Goal: Transaction & Acquisition: Download file/media

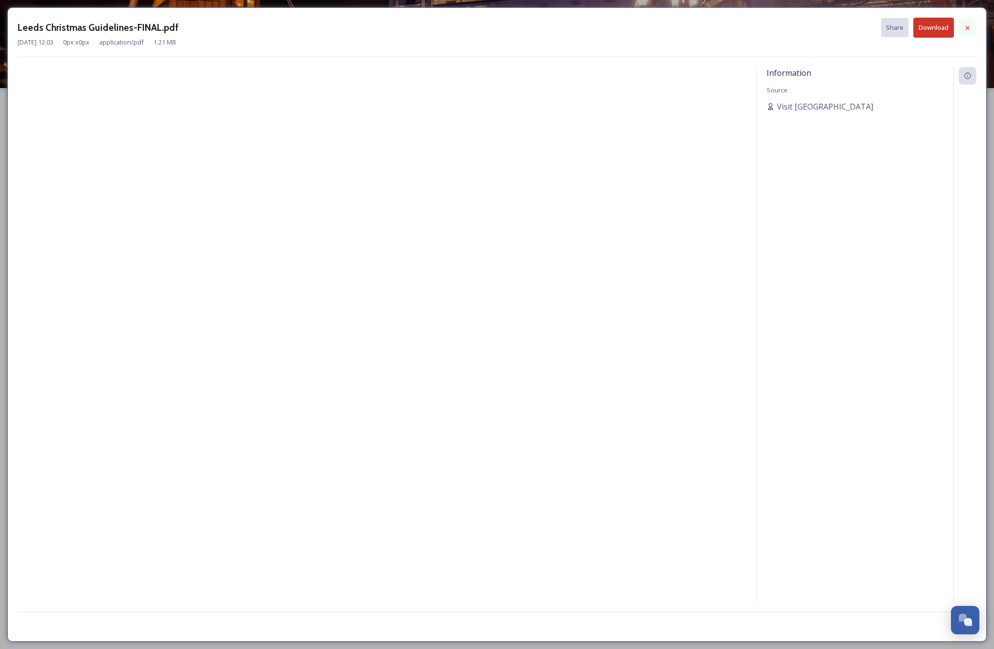
click at [962, 27] on div at bounding box center [968, 28] width 18 height 18
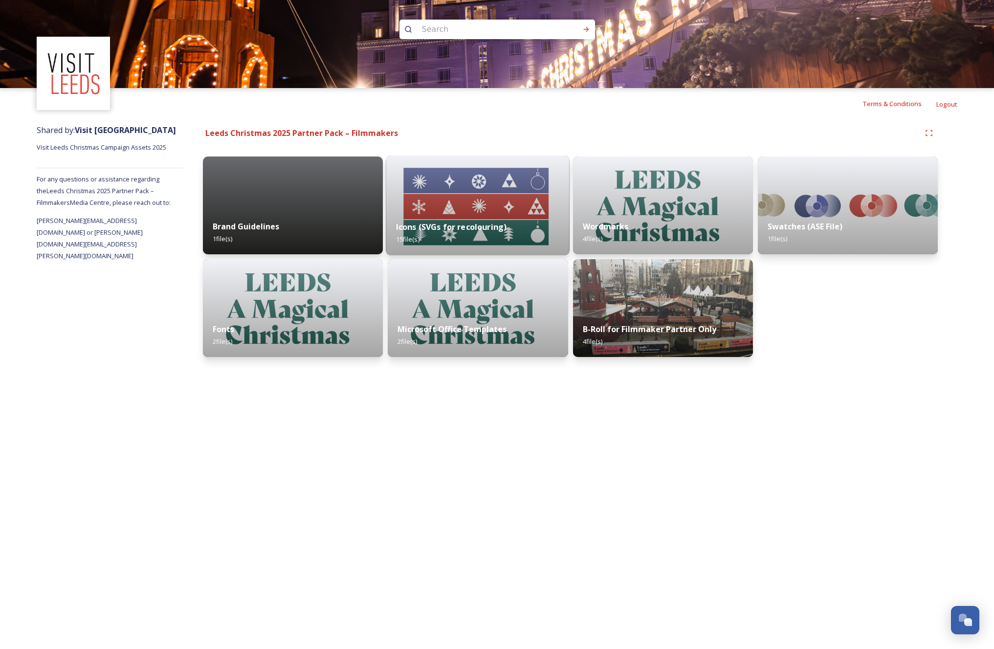
click at [506, 231] on div "Icons (SVGs for recolouring) 15 file(s)" at bounding box center [478, 233] width 184 height 44
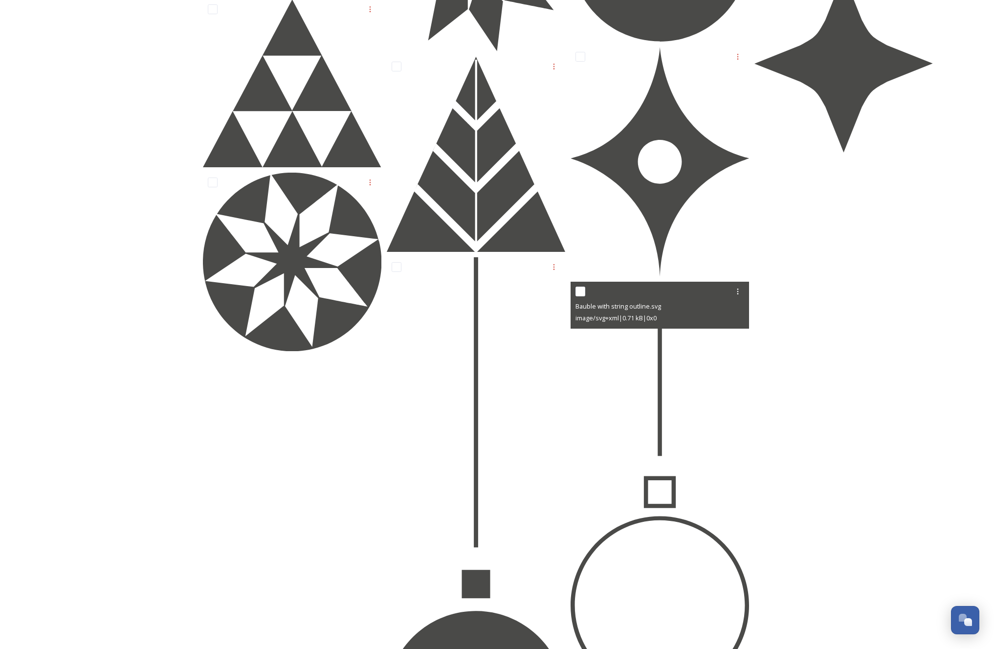
scroll to position [422, 0]
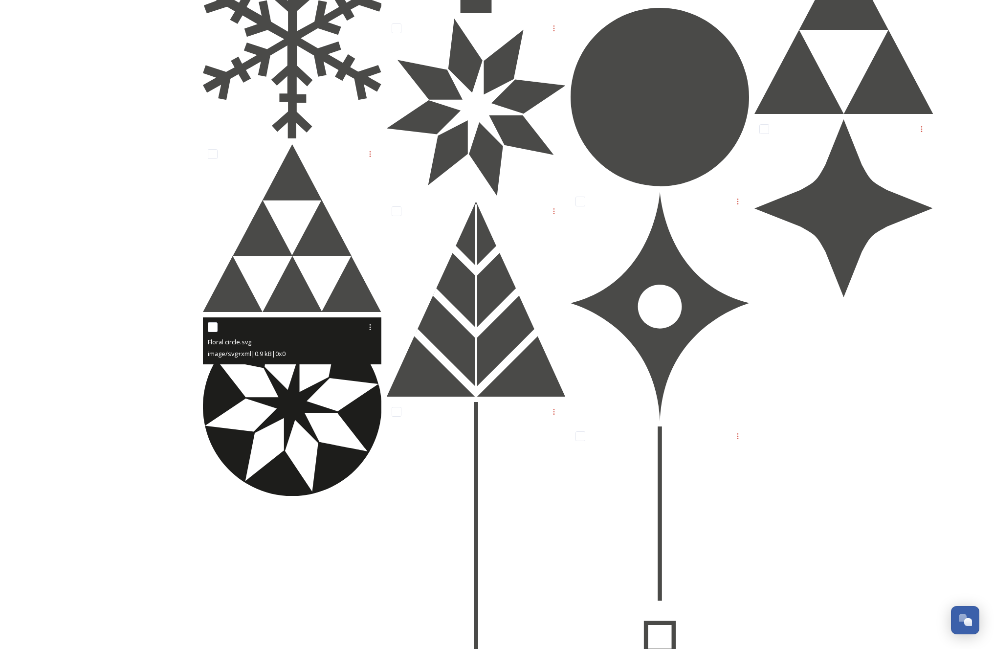
click at [213, 323] on input "checkbox" at bounding box center [213, 327] width 10 height 10
checkbox input "true"
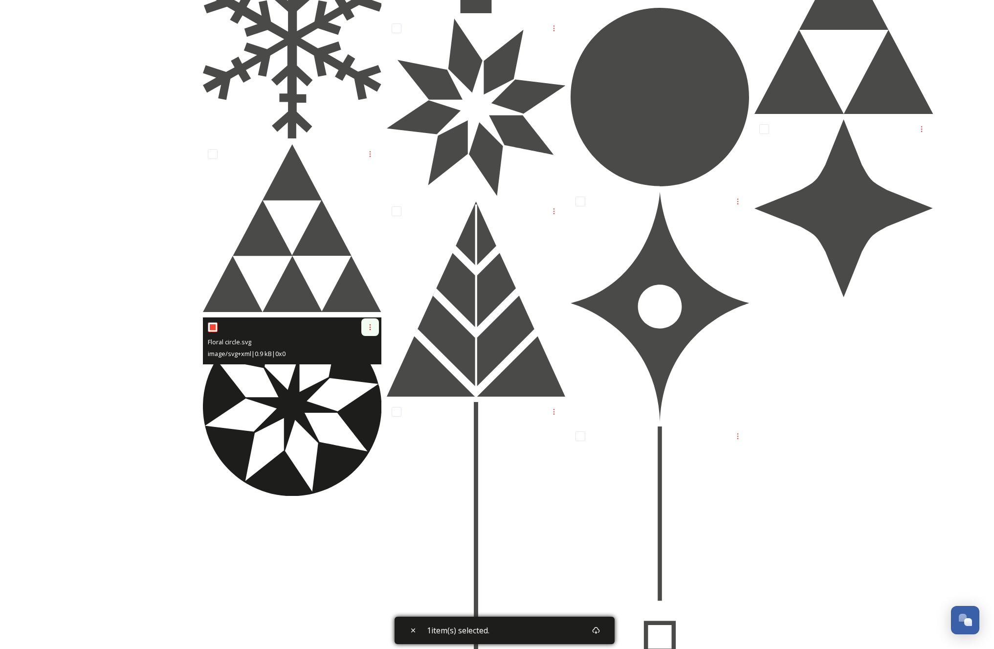
click at [373, 329] on icon at bounding box center [370, 327] width 8 height 8
click at [367, 363] on span "Download" at bounding box center [359, 367] width 30 height 9
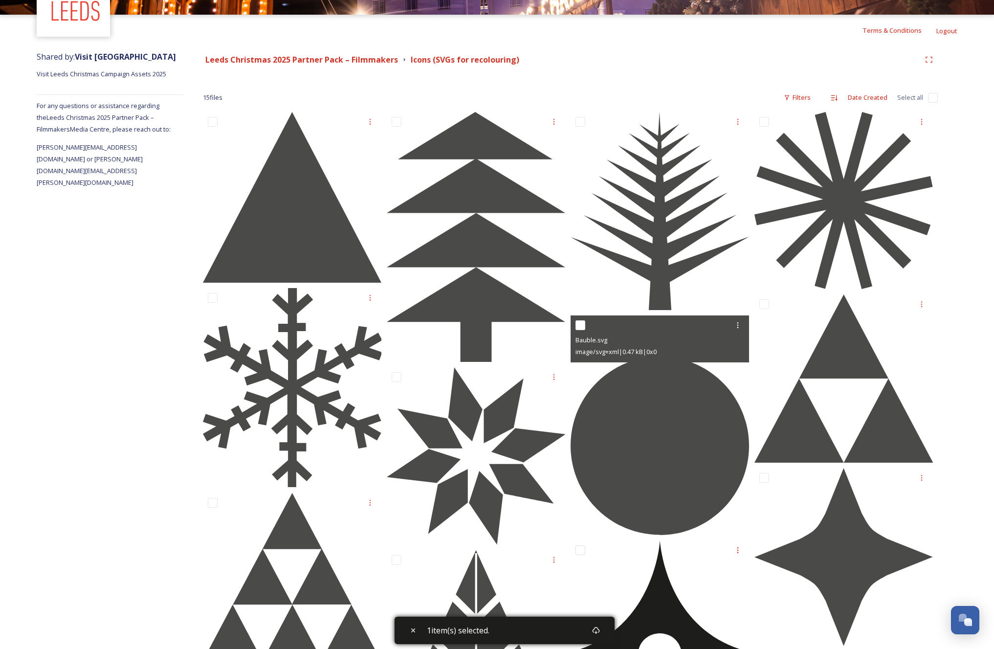
scroll to position [75, 0]
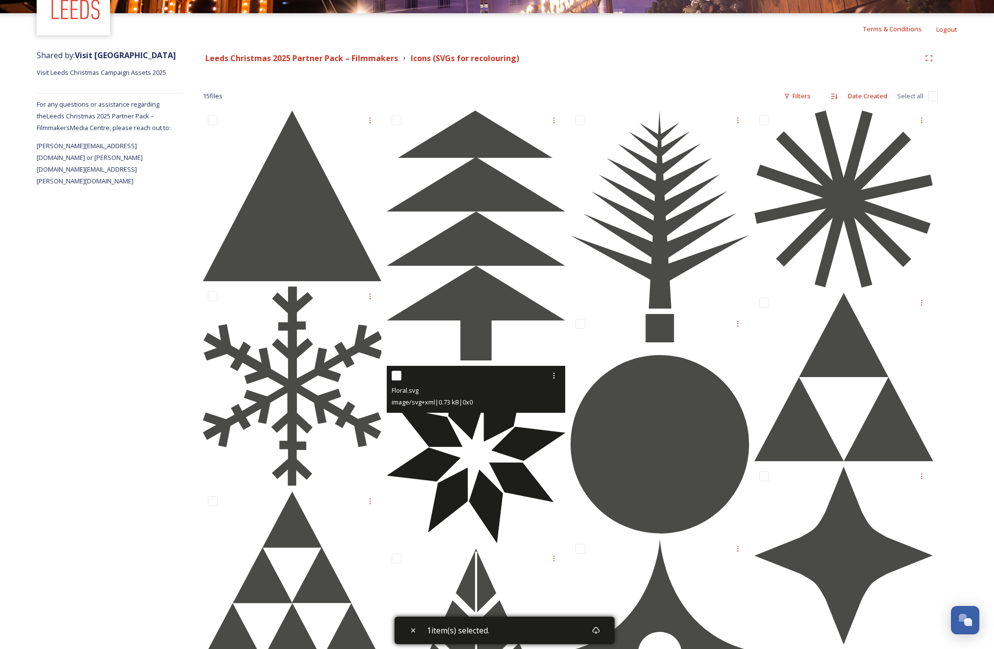
click at [395, 373] on input "checkbox" at bounding box center [397, 376] width 10 height 10
checkbox input "true"
click at [549, 375] on div at bounding box center [554, 376] width 18 height 18
click at [546, 413] on span "Download" at bounding box center [543, 415] width 30 height 9
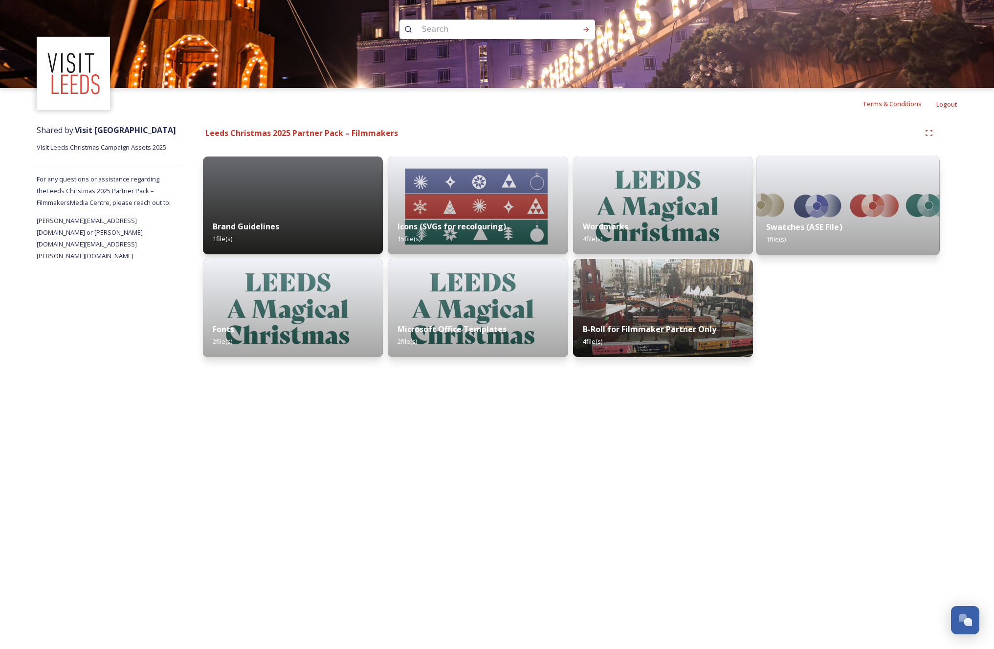
click at [870, 195] on img at bounding box center [848, 205] width 184 height 100
click at [275, 221] on strong "Brand Guidelines" at bounding box center [245, 226] width 68 height 11
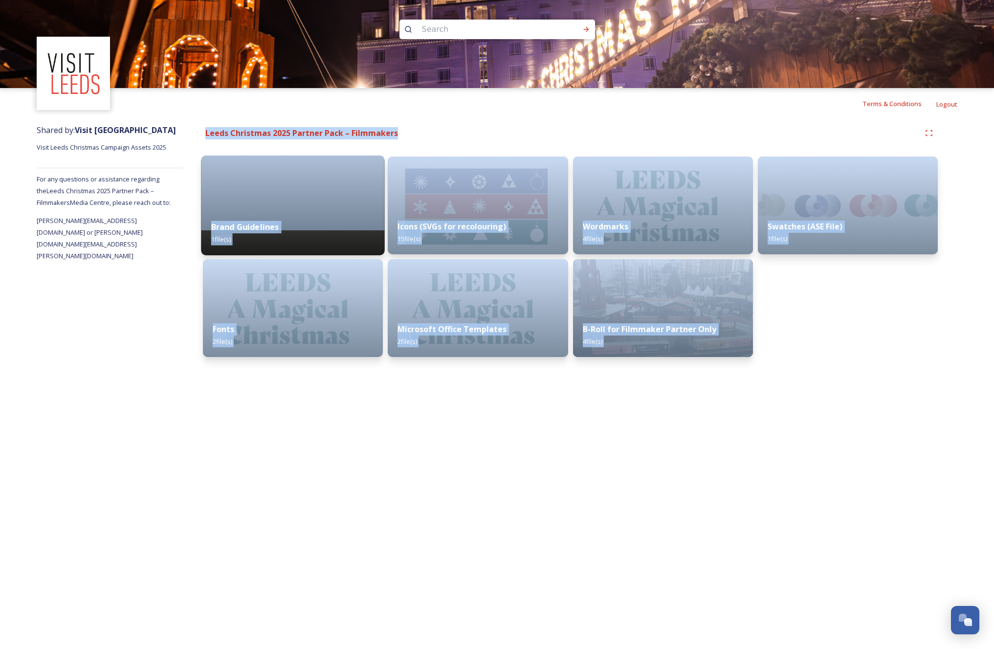
click at [275, 221] on div "Leeds Christmas 2025 Partner Pack – Filmmakers Brand Guidelines 1 file(s) Fonts…" at bounding box center [570, 242] width 774 height 247
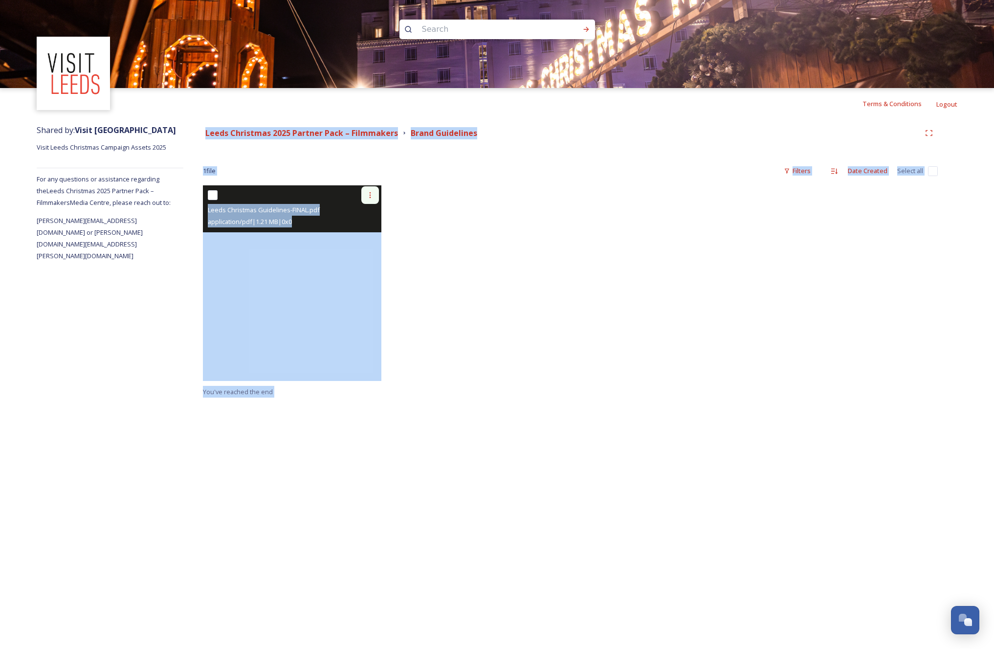
click at [370, 196] on icon at bounding box center [370, 195] width 8 height 8
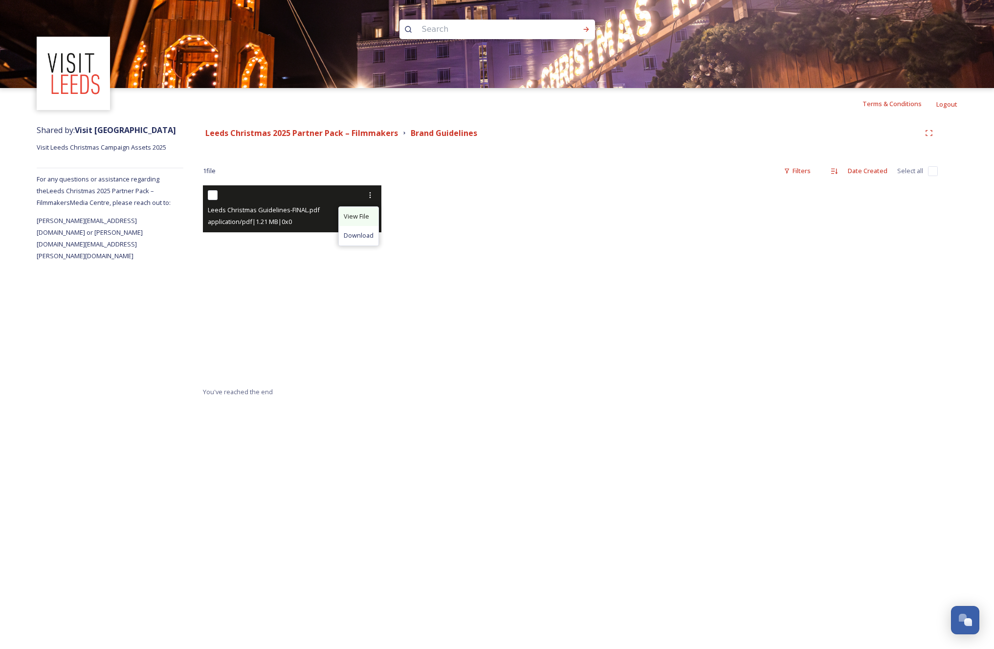
click at [362, 214] on span "View File" at bounding box center [356, 216] width 25 height 9
